Goal: Task Accomplishment & Management: Manage account settings

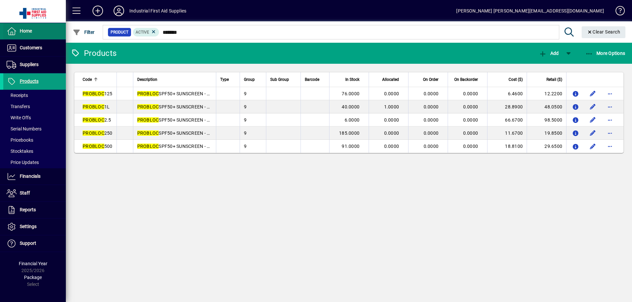
click at [29, 36] on span at bounding box center [34, 31] width 63 height 16
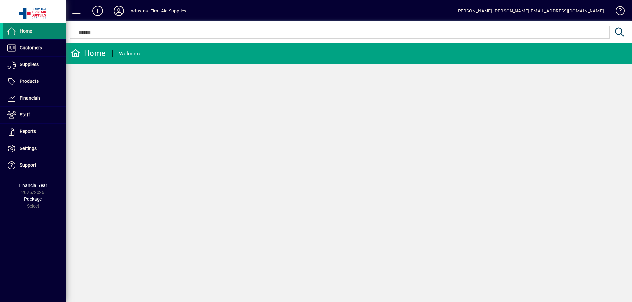
click at [31, 33] on span "Home" at bounding box center [26, 30] width 12 height 5
click at [34, 81] on span "Products" at bounding box center [29, 81] width 19 height 5
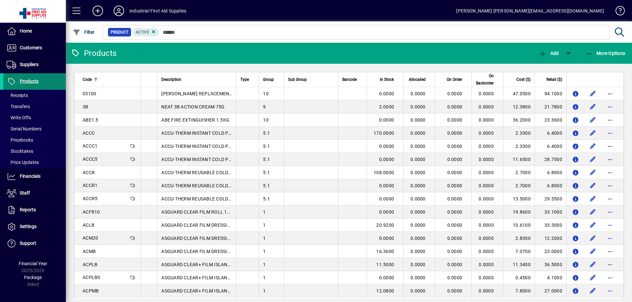
click at [29, 81] on span "Products" at bounding box center [29, 81] width 19 height 5
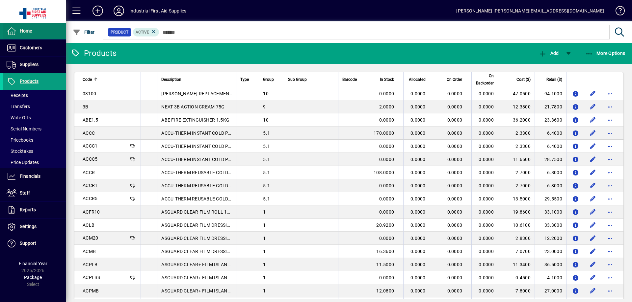
click at [26, 33] on span "Home" at bounding box center [26, 30] width 12 height 5
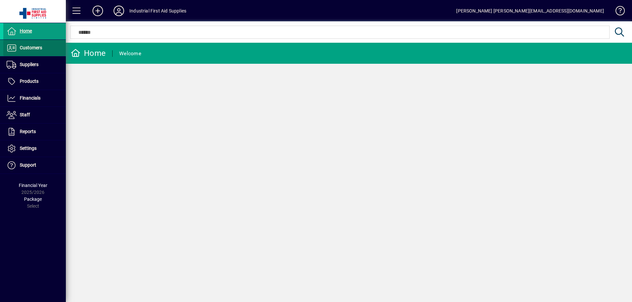
click at [28, 48] on span "Customers" at bounding box center [31, 47] width 22 height 5
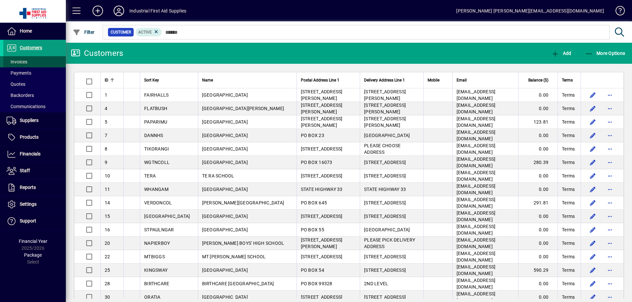
click at [22, 63] on span "Invoices" at bounding box center [17, 61] width 21 height 5
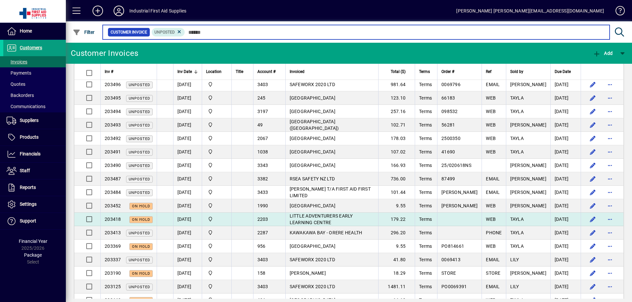
scroll to position [66, 0]
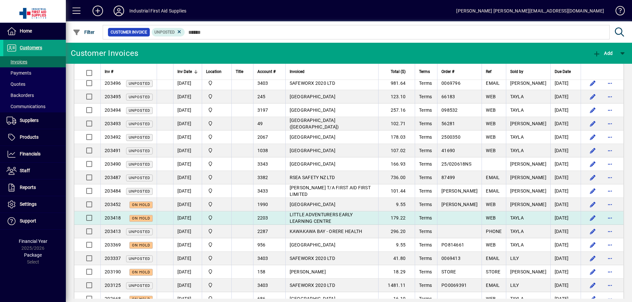
click at [337, 218] on td "LITTLE ADVENTURERS EARLY LEARNING CENTRE" at bounding box center [331, 218] width 93 height 13
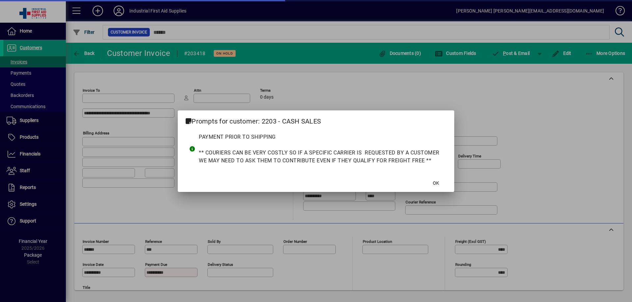
type input "**********"
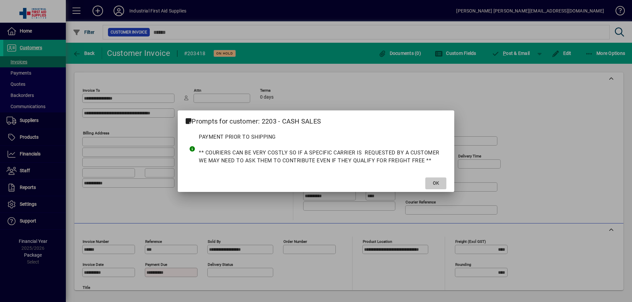
click at [436, 182] on span "OK" at bounding box center [436, 183] width 6 height 7
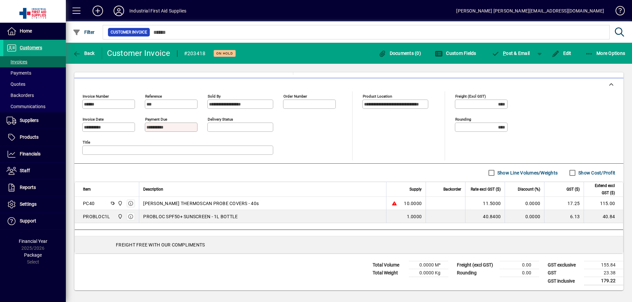
scroll to position [146, 0]
click at [611, 54] on span "More Options" at bounding box center [605, 53] width 40 height 5
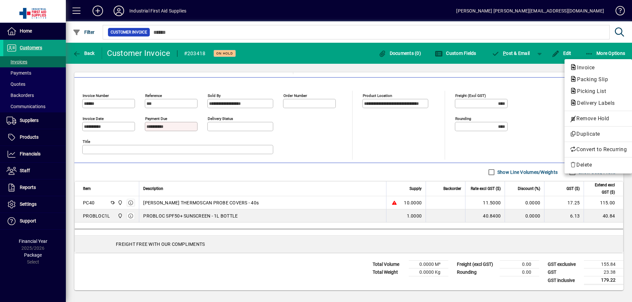
drag, startPoint x: 578, startPoint y: 118, endPoint x: 581, endPoint y: 112, distance: 6.8
click at [580, 118] on span "Remove Hold" at bounding box center [598, 119] width 57 height 8
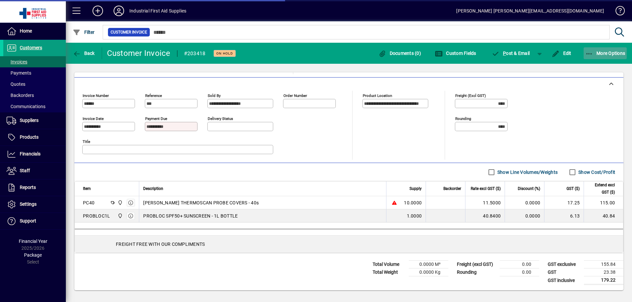
click at [603, 50] on span "button" at bounding box center [604, 53] width 43 height 16
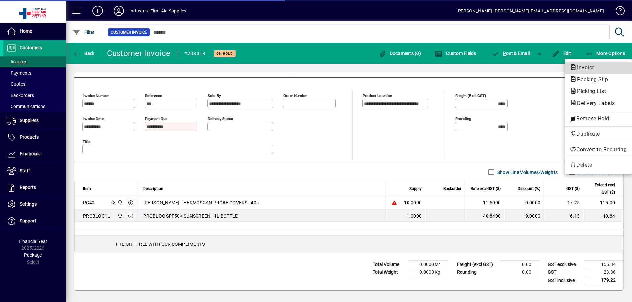
click at [582, 67] on span "Invoice" at bounding box center [584, 68] width 28 height 6
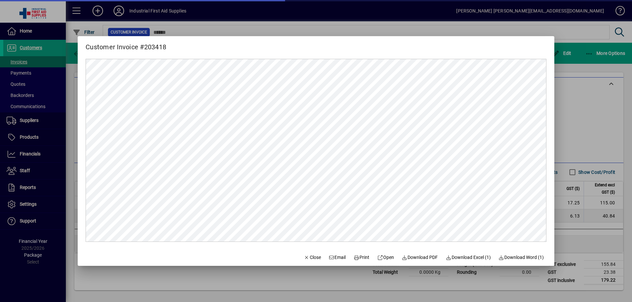
scroll to position [0, 0]
click at [359, 256] on span "Print" at bounding box center [361, 257] width 16 height 7
click at [25, 63] on div at bounding box center [316, 151] width 632 height 302
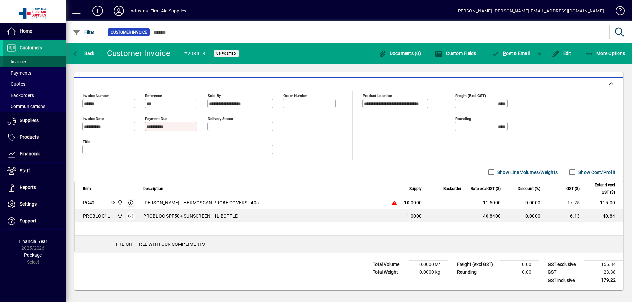
click at [25, 63] on span "Invoices" at bounding box center [17, 61] width 21 height 5
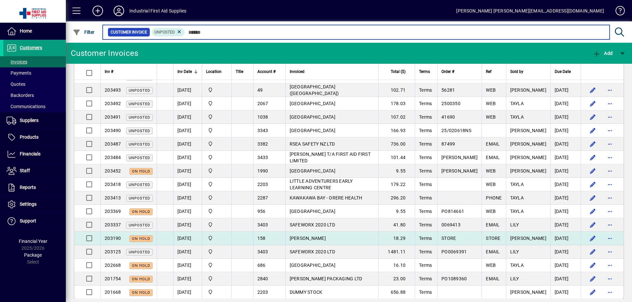
scroll to position [108, 0]
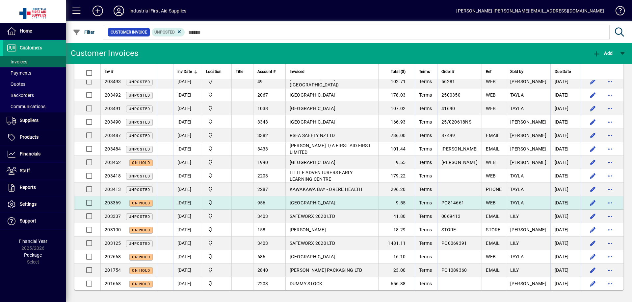
click at [318, 200] on td "[GEOGRAPHIC_DATA]" at bounding box center [331, 202] width 93 height 13
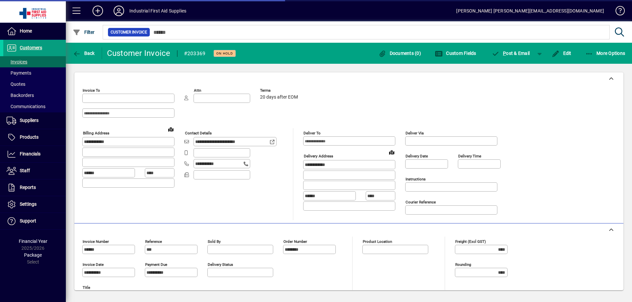
type input "**********"
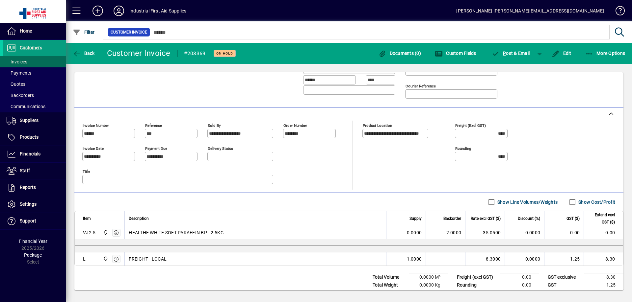
scroll to position [121, 0]
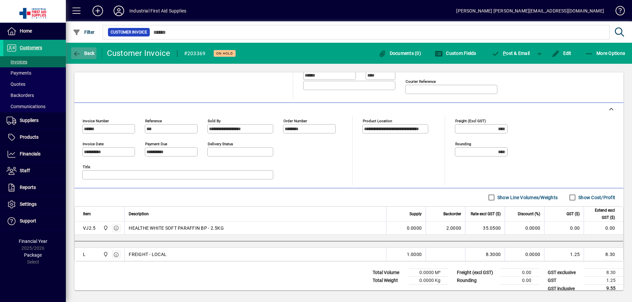
click at [74, 55] on icon "button" at bounding box center [77, 54] width 8 height 7
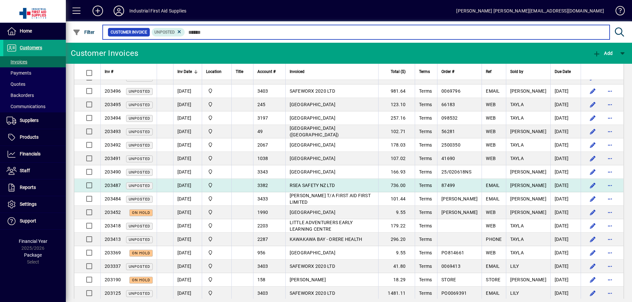
scroll to position [77, 0]
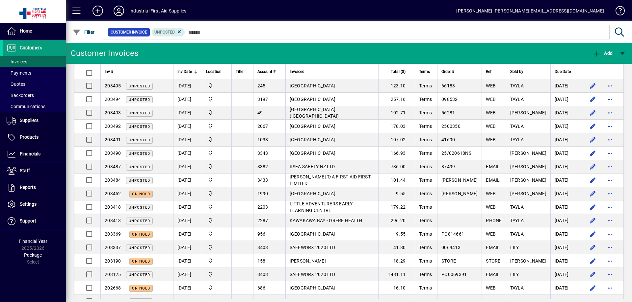
click at [339, 221] on span "KAWAKAWA BAY - ORERE HEALTH" at bounding box center [326, 220] width 73 height 5
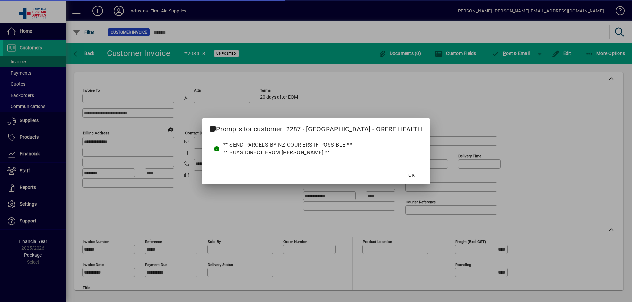
type input "**********"
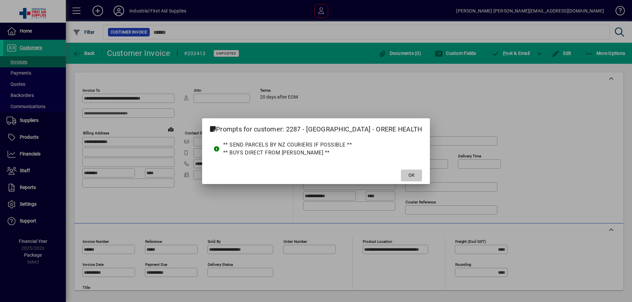
click at [408, 173] on span "OK" at bounding box center [411, 175] width 6 height 7
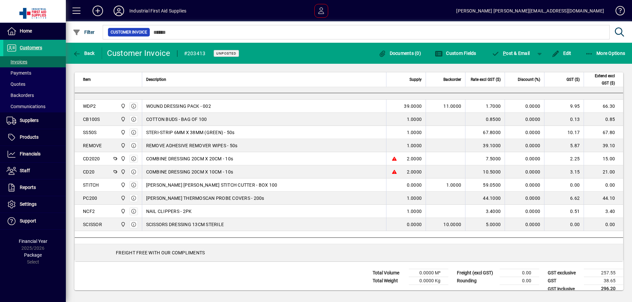
scroll to position [274, 0]
click at [23, 136] on span "Products" at bounding box center [29, 137] width 19 height 5
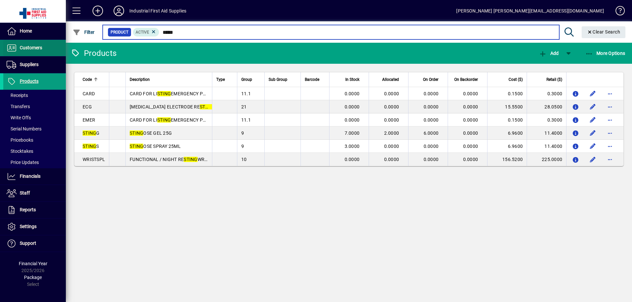
drag, startPoint x: 182, startPoint y: 32, endPoint x: 16, endPoint y: 54, distance: 167.3
click at [107, 36] on mat-chip-set "Product Active *****" at bounding box center [331, 32] width 456 height 14
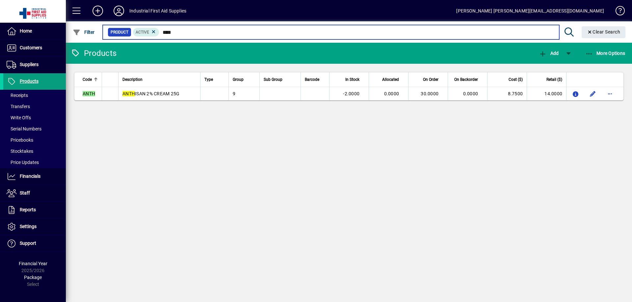
type input "****"
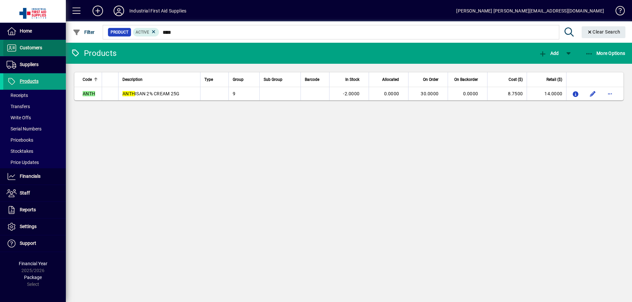
click at [26, 45] on span "Customers" at bounding box center [31, 47] width 22 height 5
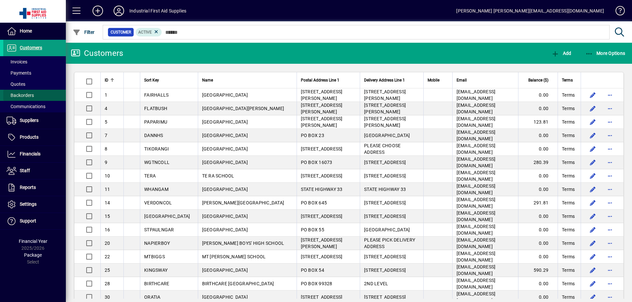
click at [25, 92] on span "Backorders" at bounding box center [18, 95] width 31 height 7
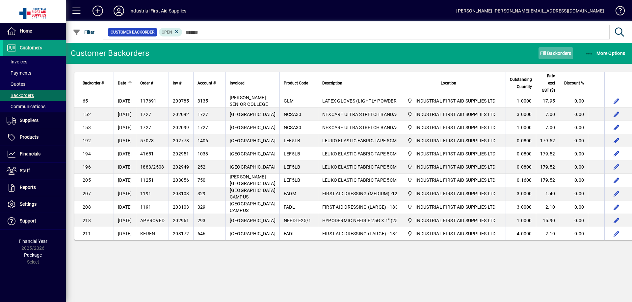
click at [552, 52] on span "Fill Backorders" at bounding box center [555, 53] width 31 height 11
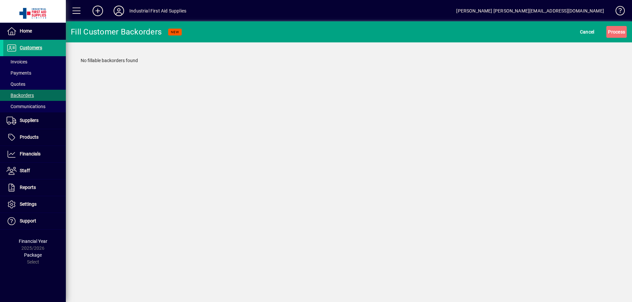
drag, startPoint x: 551, startPoint y: 52, endPoint x: 516, endPoint y: 304, distance: 253.9
click at [21, 121] on span "Suppliers" at bounding box center [29, 120] width 19 height 5
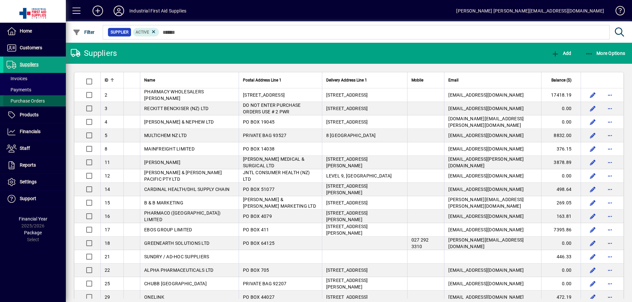
click at [21, 100] on span "Purchase Orders" at bounding box center [26, 100] width 38 height 5
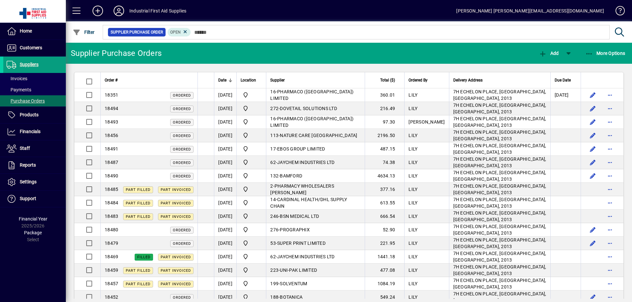
click at [304, 95] on span "PHARMACO ([GEOGRAPHIC_DATA]) LIMITED" at bounding box center [311, 95] width 83 height 12
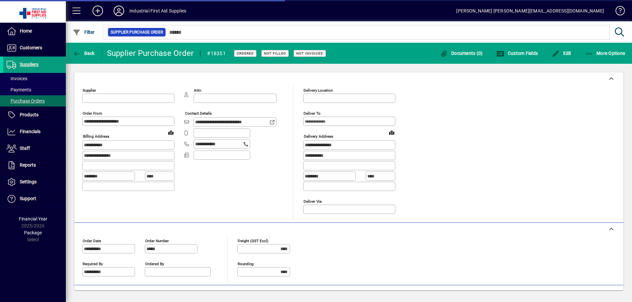
type input "**********"
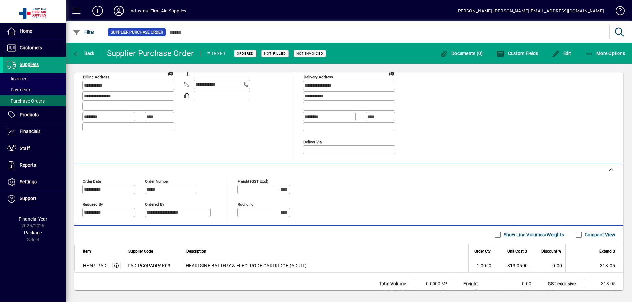
scroll to position [66, 0]
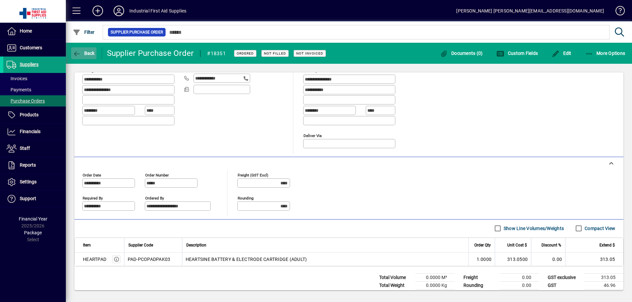
click at [77, 54] on icon "button" at bounding box center [77, 54] width 8 height 7
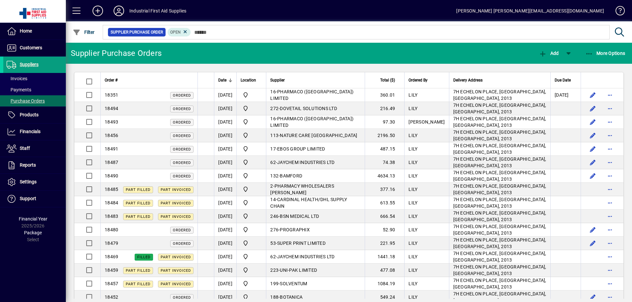
click at [320, 108] on span "DOVETAIL SOLUTIONS LTD" at bounding box center [308, 108] width 57 height 5
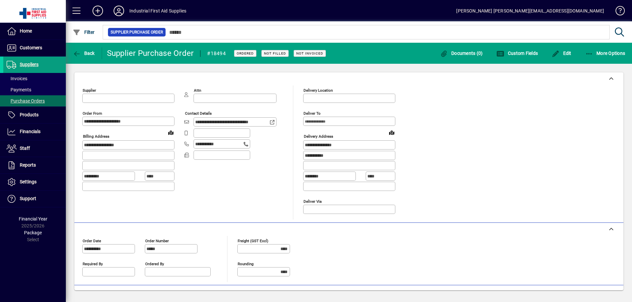
type input "**********"
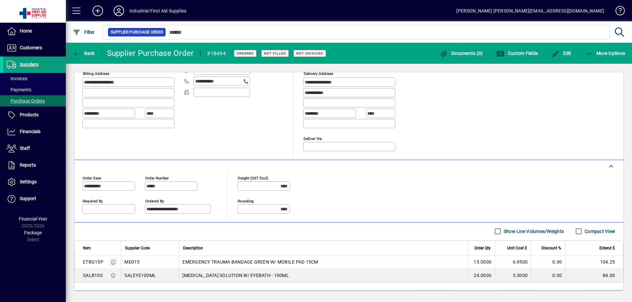
scroll to position [66, 0]
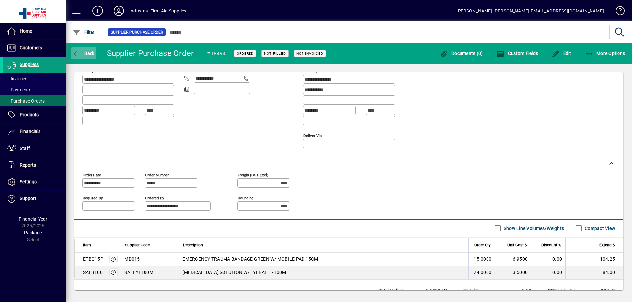
click at [76, 56] on icon "button" at bounding box center [77, 54] width 8 height 7
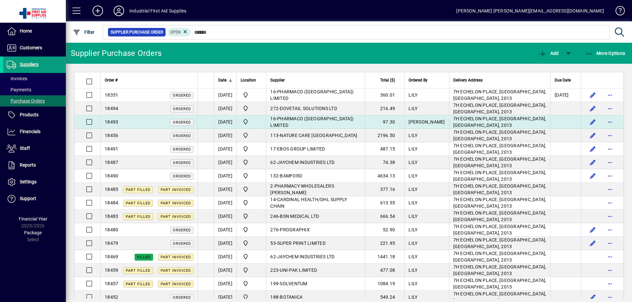
click at [322, 121] on span "PHARMACO ([GEOGRAPHIC_DATA]) LIMITED" at bounding box center [311, 122] width 83 height 12
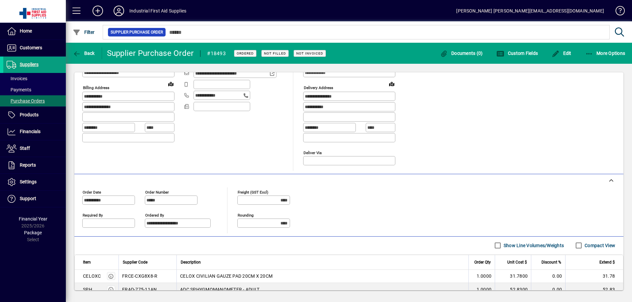
scroll to position [48, 0]
click at [75, 54] on icon "button" at bounding box center [77, 54] width 8 height 7
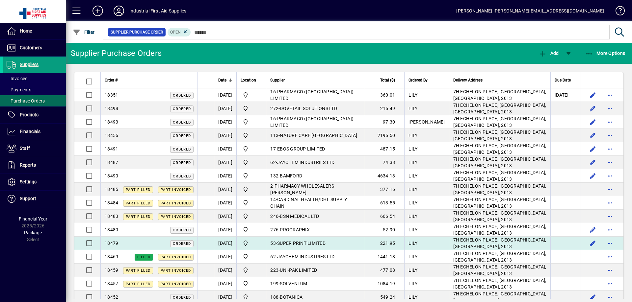
click at [310, 244] on span "SUPER PRINT LIMITED" at bounding box center [301, 243] width 48 height 5
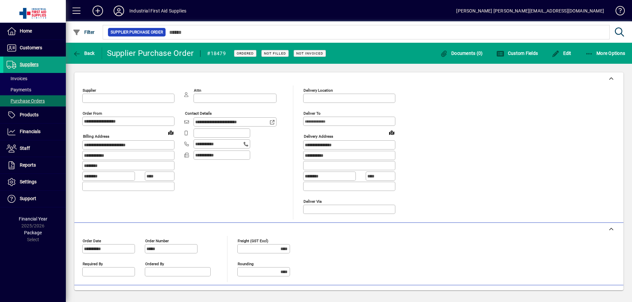
type input "**********"
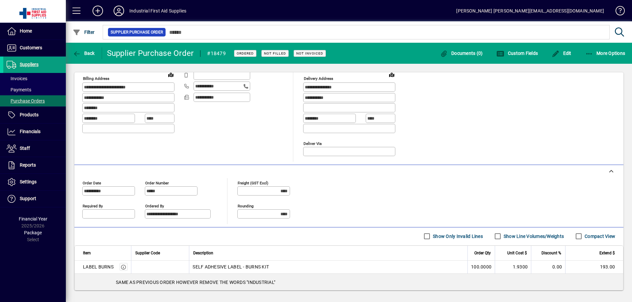
scroll to position [66, 0]
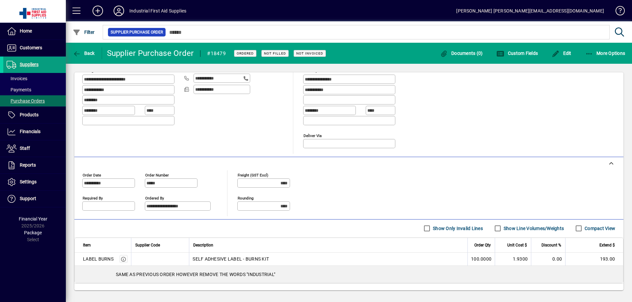
drag, startPoint x: 190, startPoint y: 276, endPoint x: 208, endPoint y: 284, distance: 19.7
click at [194, 280] on div "SAME AS PREVIOUS ORDER HOWEVER REMOVE THE WORDS "INDUSTRIAL"" at bounding box center [349, 274] width 548 height 17
click at [77, 54] on icon "button" at bounding box center [77, 54] width 8 height 7
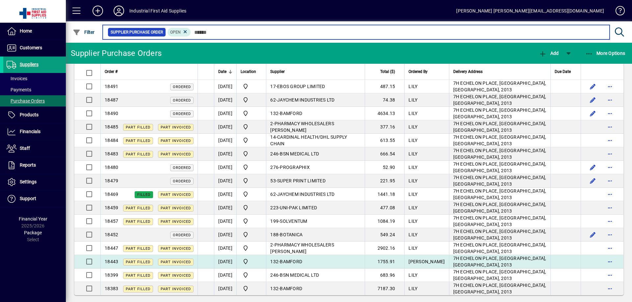
scroll to position [67, 0]
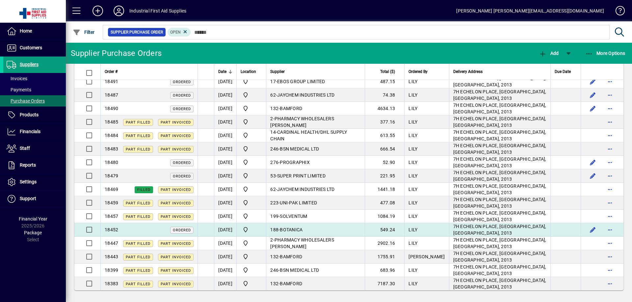
click at [302, 230] on span "BOTANICA" at bounding box center [291, 229] width 23 height 5
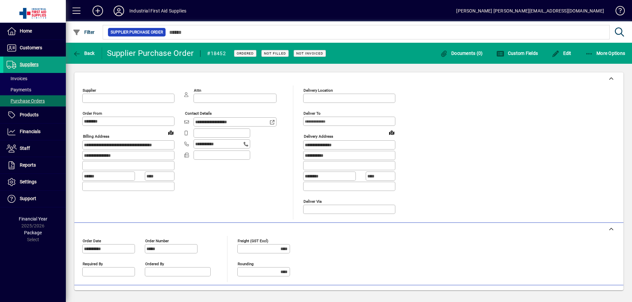
type input "**********"
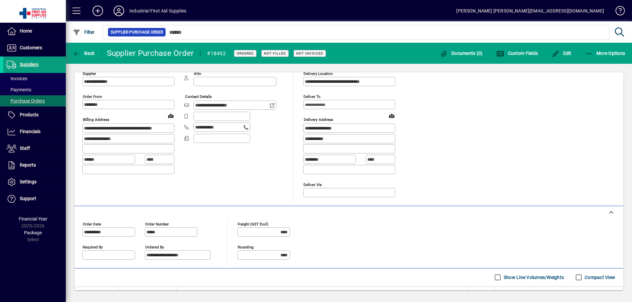
scroll to position [77, 0]
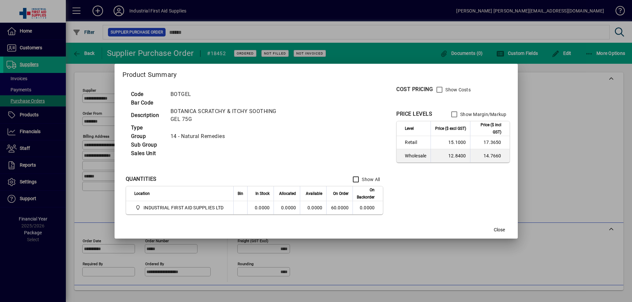
scroll to position [77, 0]
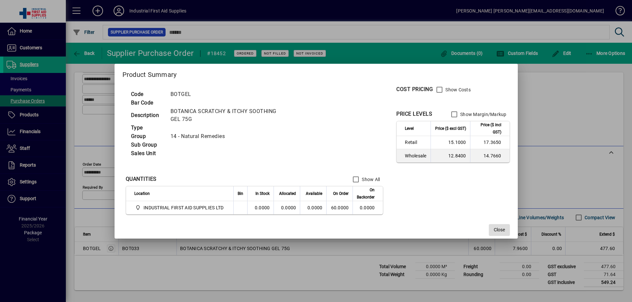
drag, startPoint x: 501, startPoint y: 230, endPoint x: 497, endPoint y: 230, distance: 4.0
click at [500, 230] on span "Close" at bounding box center [499, 230] width 11 height 7
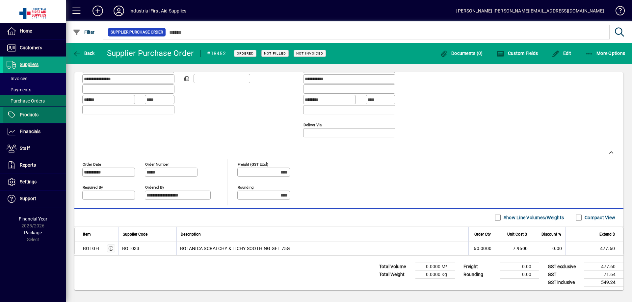
drag, startPoint x: 632, startPoint y: 315, endPoint x: 32, endPoint y: 114, distance: 632.6
click at [32, 114] on span "Products" at bounding box center [29, 114] width 19 height 5
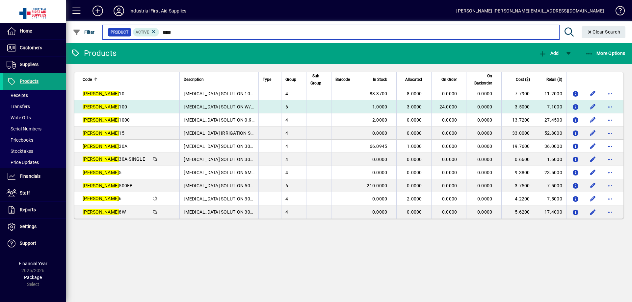
type input "****"
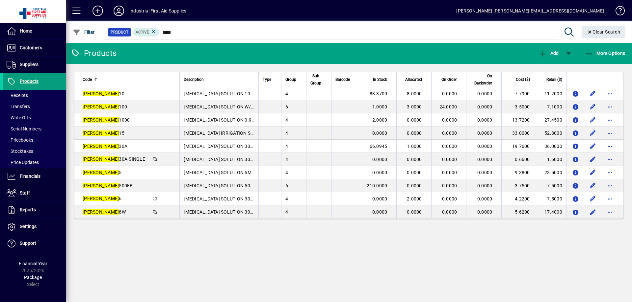
click at [360, 108] on td "-1.0000" at bounding box center [378, 106] width 37 height 13
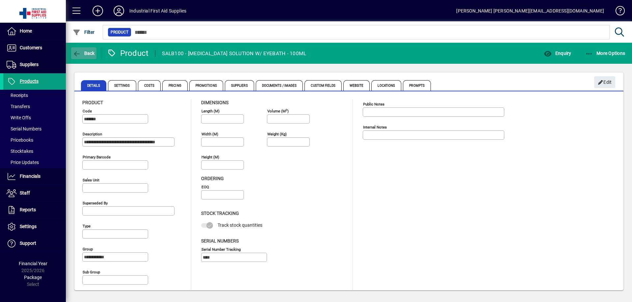
click at [71, 51] on button "Back" at bounding box center [83, 53] width 25 height 12
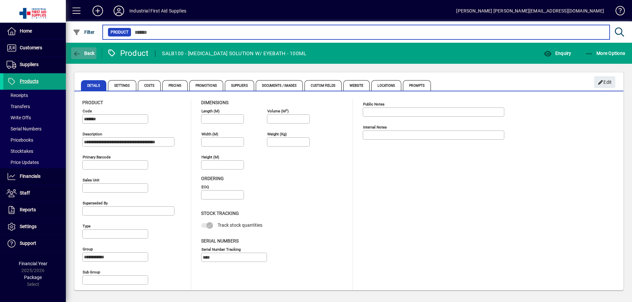
type input "****"
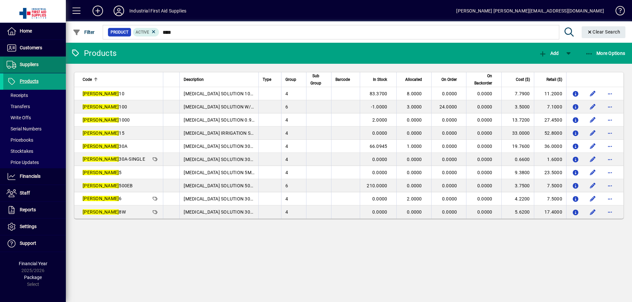
click at [27, 64] on span "Suppliers" at bounding box center [29, 64] width 19 height 5
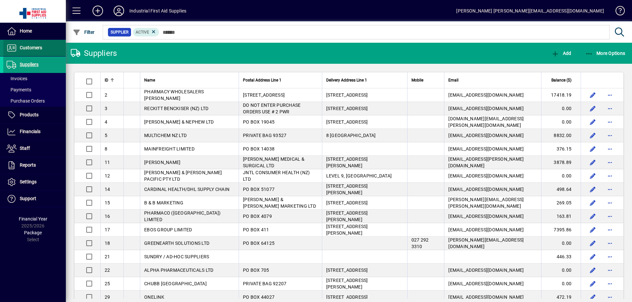
drag, startPoint x: 29, startPoint y: 48, endPoint x: 28, endPoint y: 54, distance: 6.3
click at [29, 48] on span "Customers" at bounding box center [31, 47] width 22 height 5
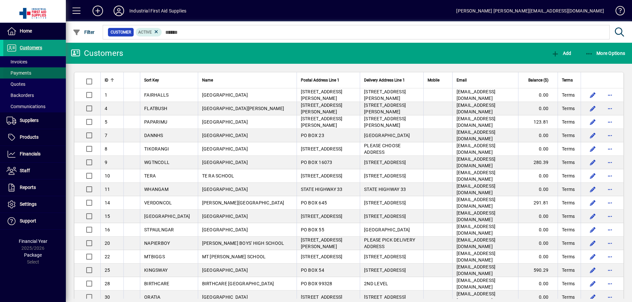
drag, startPoint x: 17, startPoint y: 63, endPoint x: 17, endPoint y: 67, distance: 5.0
click at [17, 63] on span "Invoices" at bounding box center [17, 61] width 21 height 5
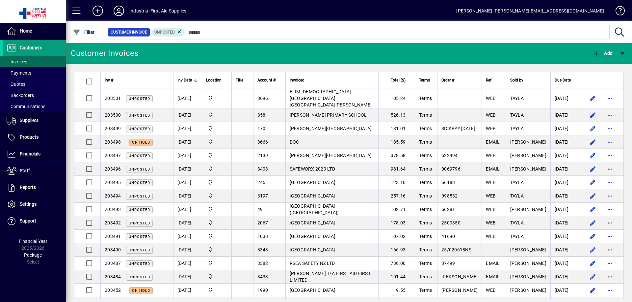
drag, startPoint x: 356, startPoint y: 93, endPoint x: 359, endPoint y: 97, distance: 4.7
click at [358, 95] on span "ELIM CHRISTIAN COLLEGE MT ALBERT" at bounding box center [331, 98] width 82 height 18
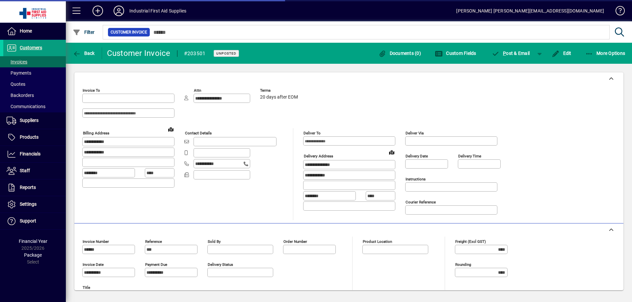
type input "**********"
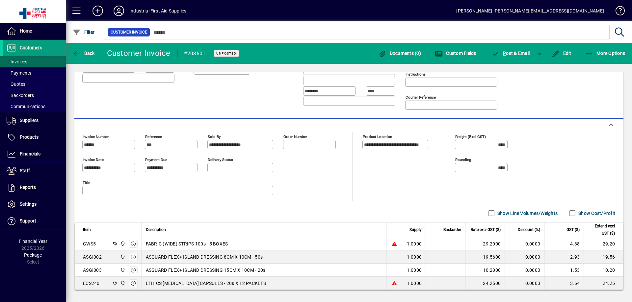
scroll to position [142, 0]
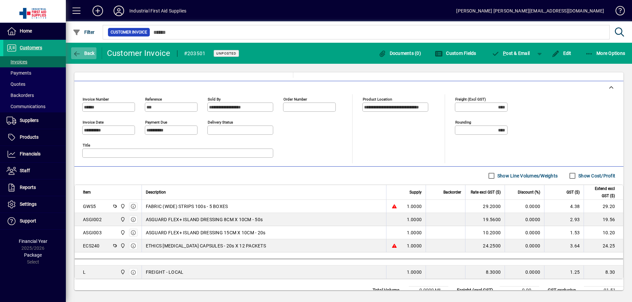
click at [76, 53] on icon "button" at bounding box center [77, 54] width 8 height 7
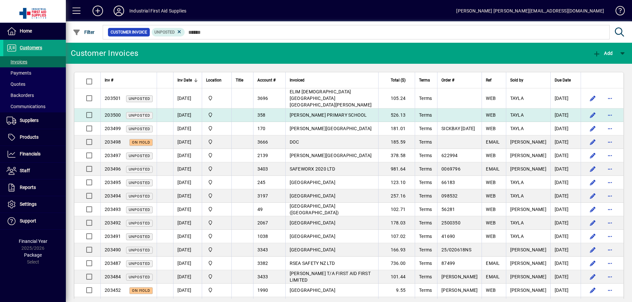
click at [307, 113] on span "[PERSON_NAME] PRIMARY SCHOOL" at bounding box center [328, 115] width 77 height 5
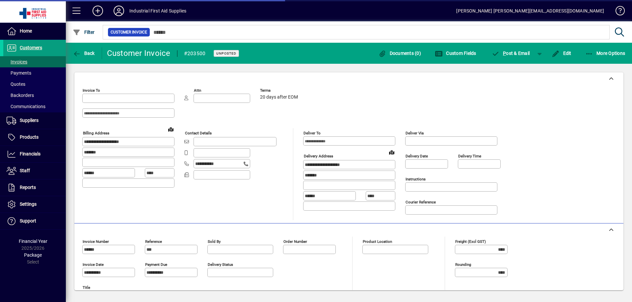
type input "********"
type input "**********"
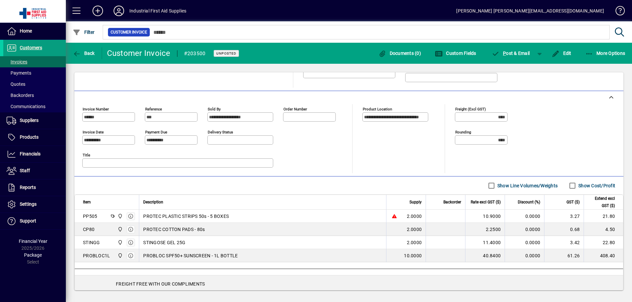
scroll to position [142, 0]
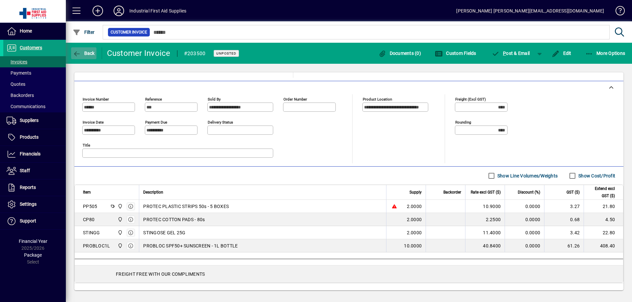
click at [76, 55] on icon "button" at bounding box center [77, 54] width 8 height 7
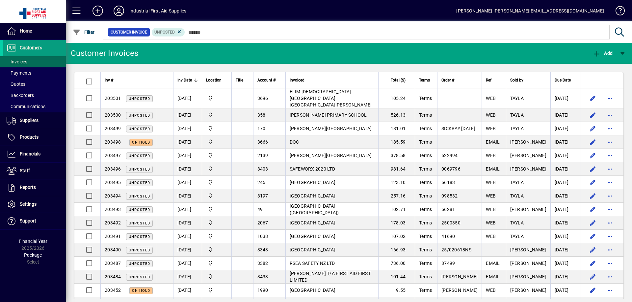
click at [358, 122] on td "[PERSON_NAME][GEOGRAPHIC_DATA]" at bounding box center [331, 128] width 93 height 13
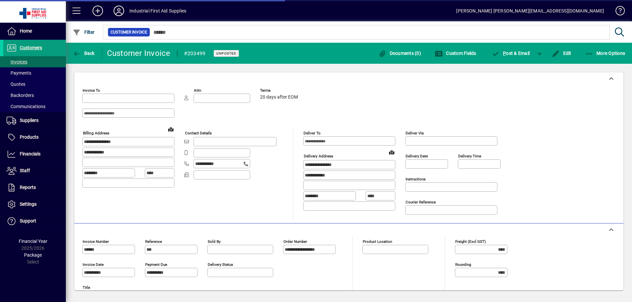
type input "**********"
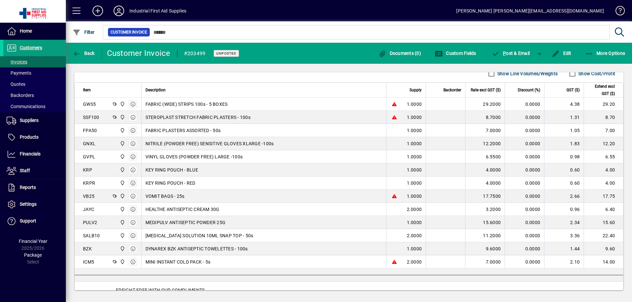
scroll to position [252, 0]
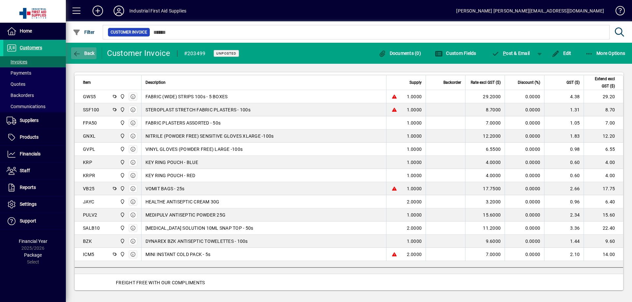
click at [77, 52] on icon "button" at bounding box center [77, 54] width 8 height 7
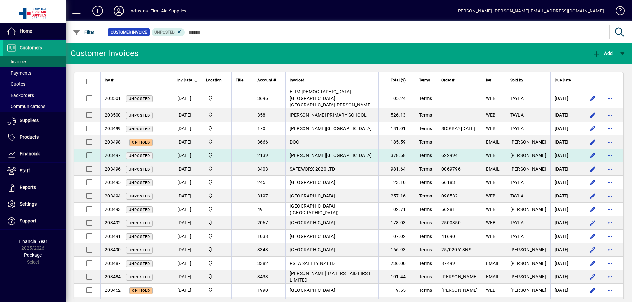
click at [357, 149] on td "[PERSON_NAME][GEOGRAPHIC_DATA]" at bounding box center [331, 155] width 93 height 13
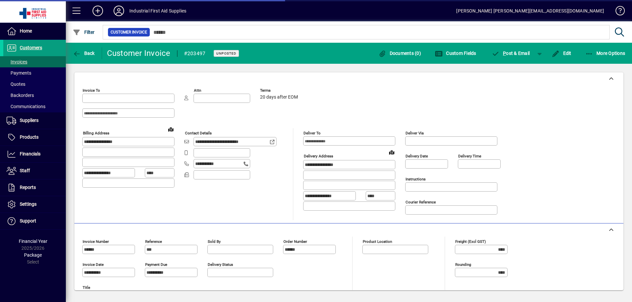
type input "**********"
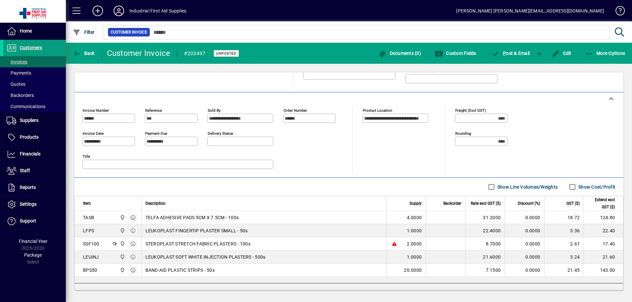
scroll to position [132, 0]
click at [77, 54] on icon "button" at bounding box center [77, 54] width 8 height 7
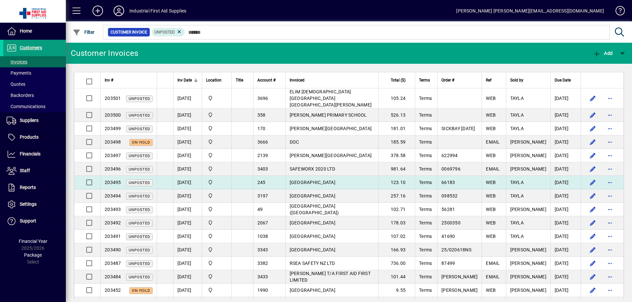
click at [329, 178] on td "[GEOGRAPHIC_DATA]" at bounding box center [331, 182] width 93 height 13
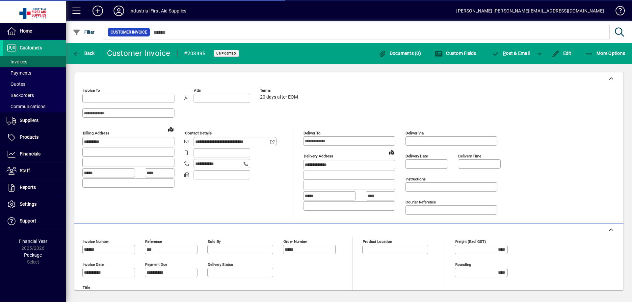
type input "**********"
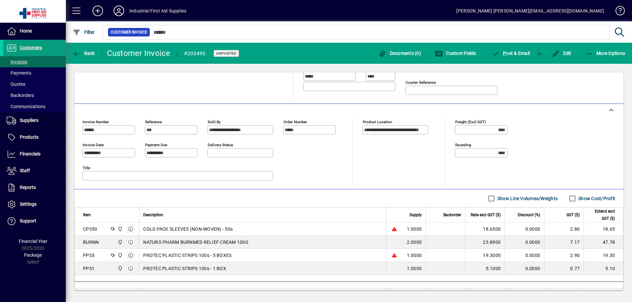
scroll to position [132, 0]
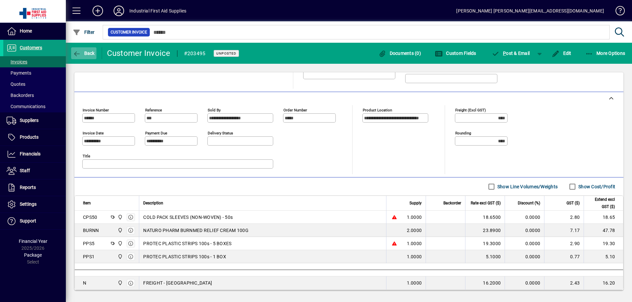
click at [79, 55] on icon "button" at bounding box center [77, 54] width 8 height 7
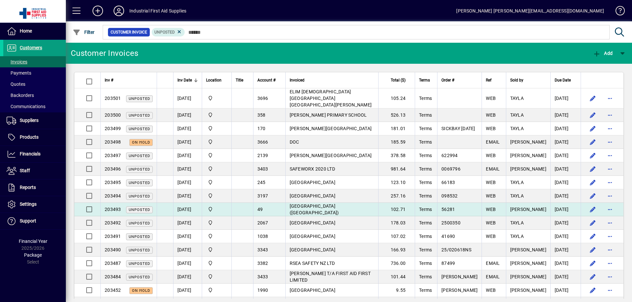
click at [326, 204] on span "[GEOGRAPHIC_DATA] ([GEOGRAPHIC_DATA])" at bounding box center [314, 210] width 49 height 12
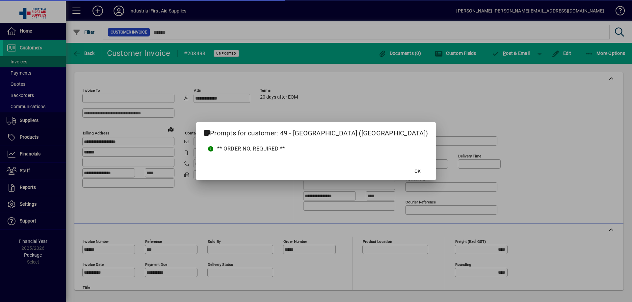
type input "**********"
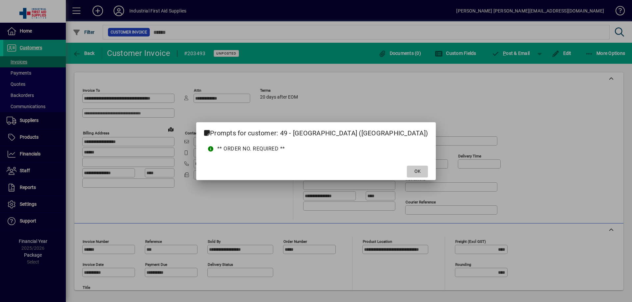
click at [418, 170] on span at bounding box center [417, 172] width 21 height 16
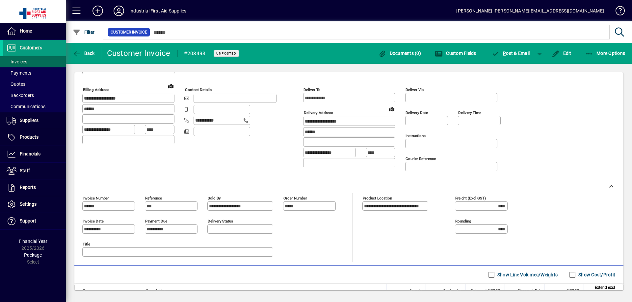
scroll to position [33, 0]
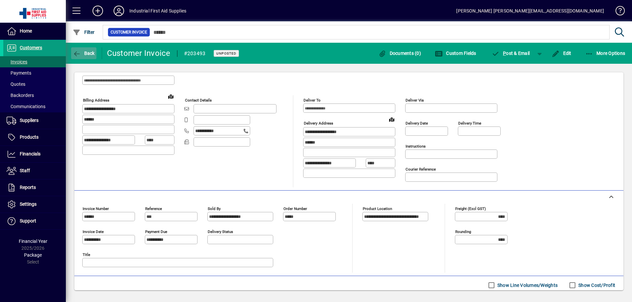
click at [76, 54] on icon "button" at bounding box center [77, 54] width 8 height 7
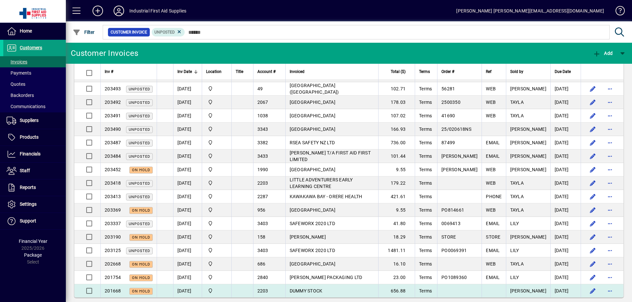
scroll to position [121, 0]
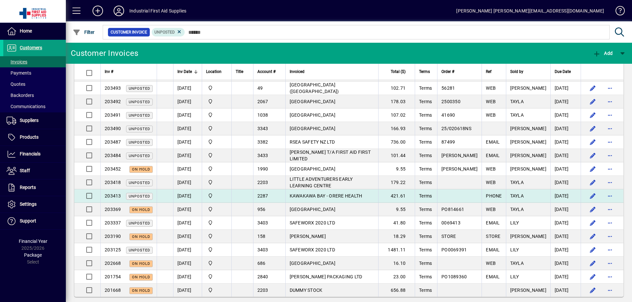
click at [318, 194] on span "KAWAKAWA BAY - ORERE HEALTH" at bounding box center [326, 196] width 73 height 5
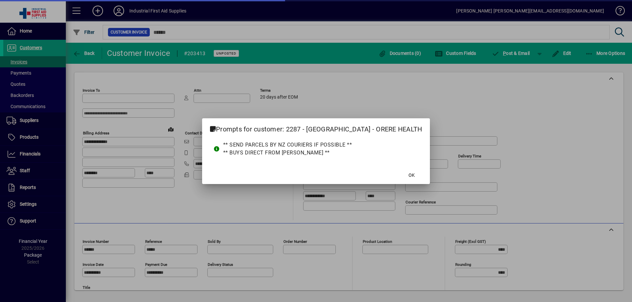
type input "**********"
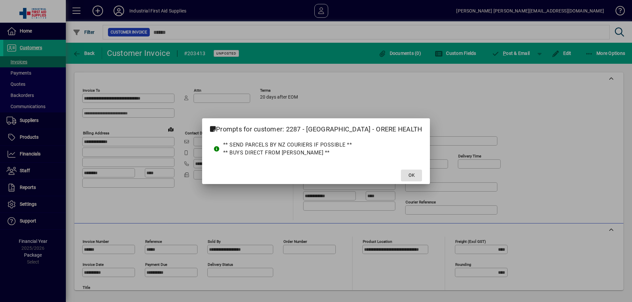
click at [408, 173] on span "OK" at bounding box center [411, 175] width 6 height 7
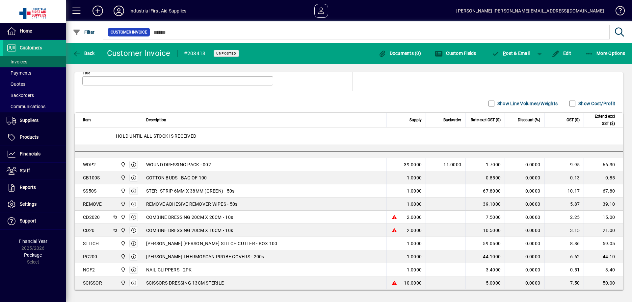
scroll to position [208, 0]
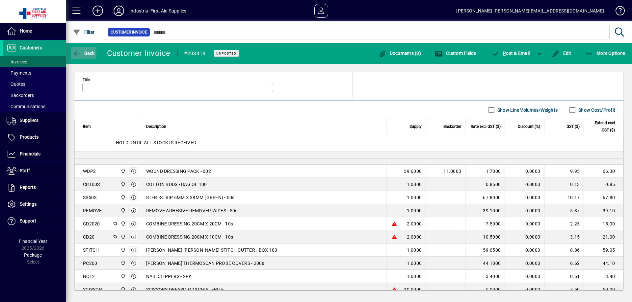
click at [74, 51] on icon "button" at bounding box center [77, 54] width 8 height 7
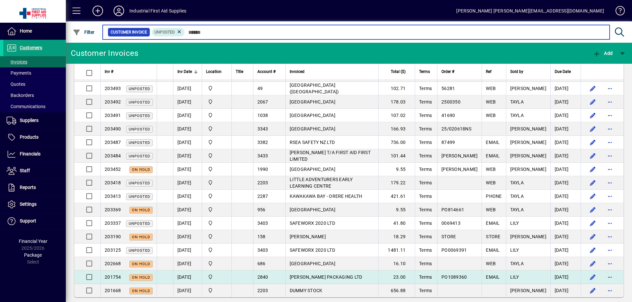
scroll to position [121, 0]
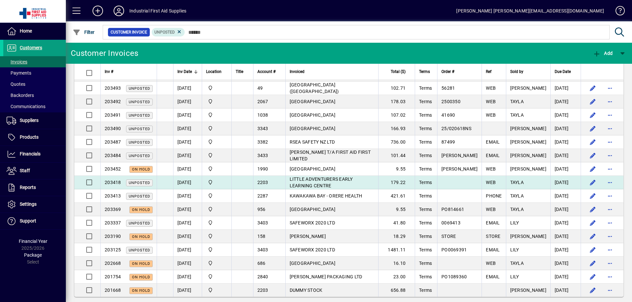
click at [323, 177] on span "LITTLE ADVENTURERS EARLY LEARNING CENTRE" at bounding box center [321, 183] width 63 height 12
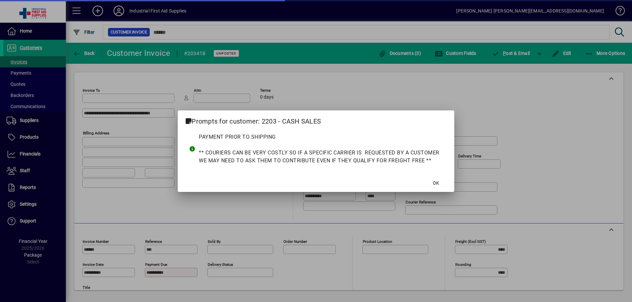
type input "**********"
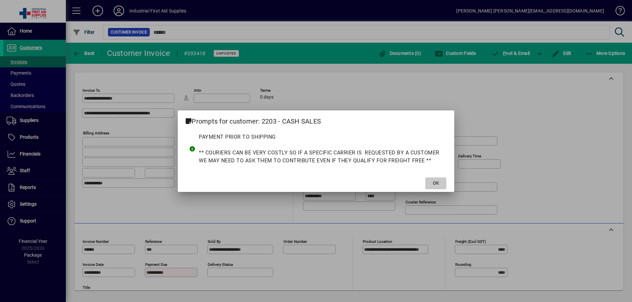
click at [443, 181] on span at bounding box center [435, 184] width 21 height 16
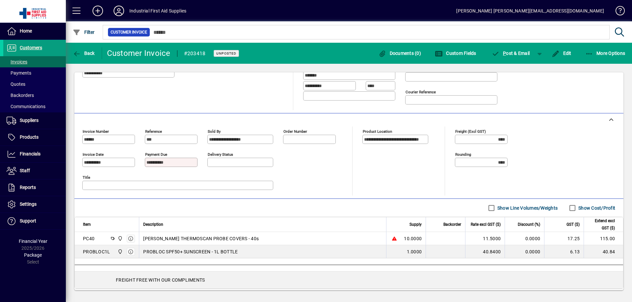
scroll to position [102, 0]
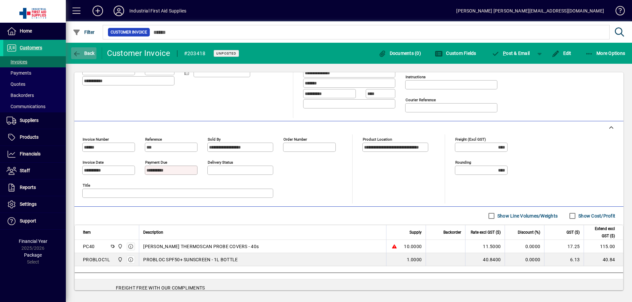
click at [77, 53] on icon "button" at bounding box center [77, 54] width 8 height 7
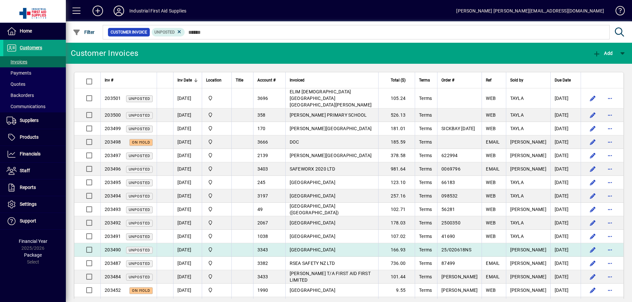
click at [325, 247] on span "[GEOGRAPHIC_DATA]" at bounding box center [313, 249] width 46 height 5
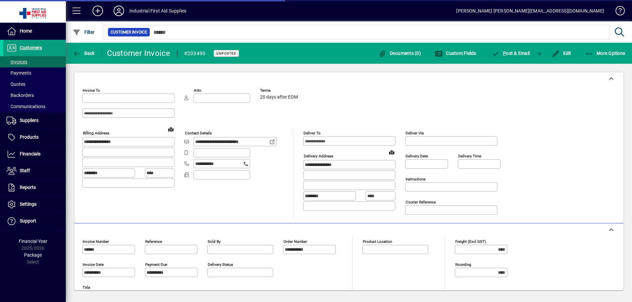
type input "**********"
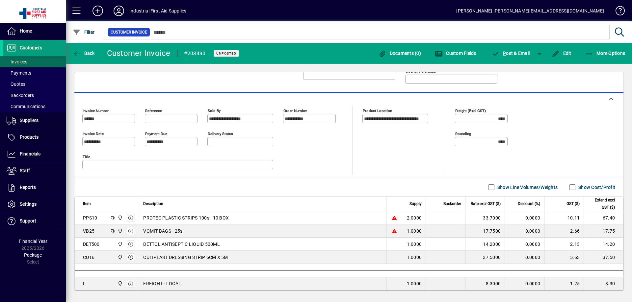
scroll to position [132, 0]
click at [75, 53] on icon "button" at bounding box center [77, 54] width 8 height 7
